Goal: Find specific page/section: Find specific page/section

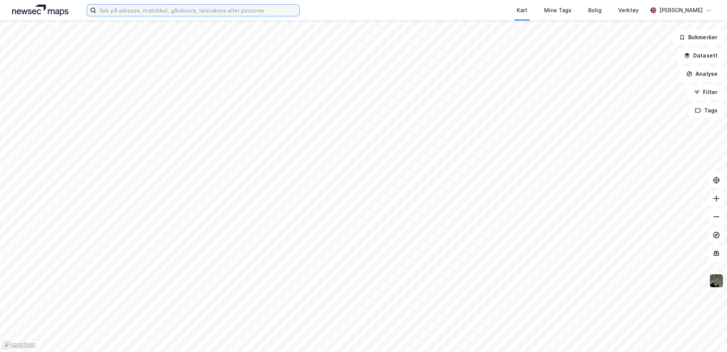
click at [137, 11] on input at bounding box center [197, 10] width 203 height 11
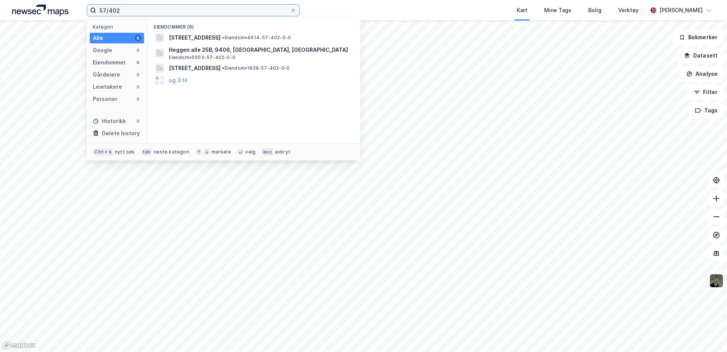
click at [163, 12] on input "57/402" at bounding box center [193, 10] width 194 height 11
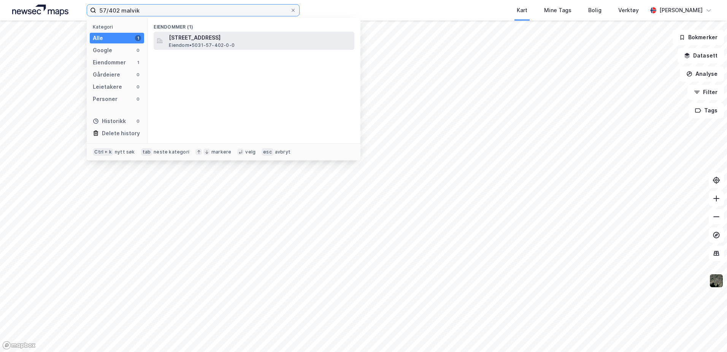
type input "57/402 malvik"
click at [253, 41] on span "[STREET_ADDRESS]" at bounding box center [260, 37] width 183 height 9
